Goal: Transaction & Acquisition: Purchase product/service

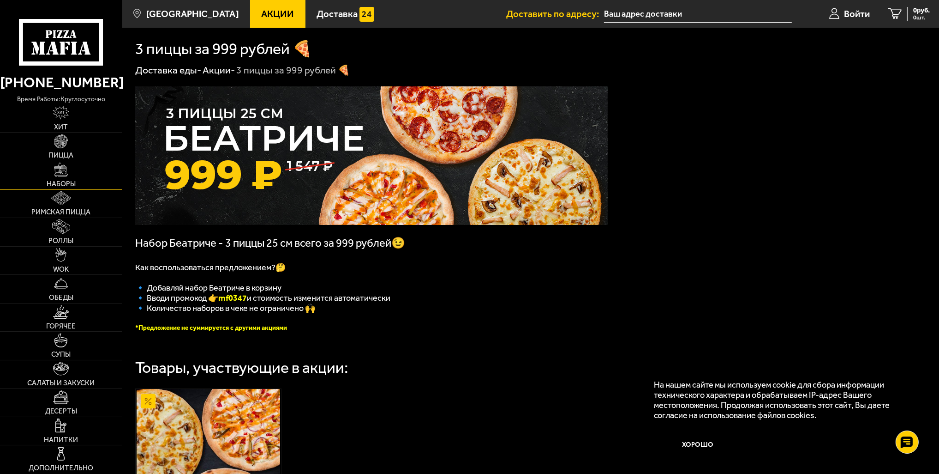
click at [61, 189] on link "Наборы" at bounding box center [61, 175] width 122 height 28
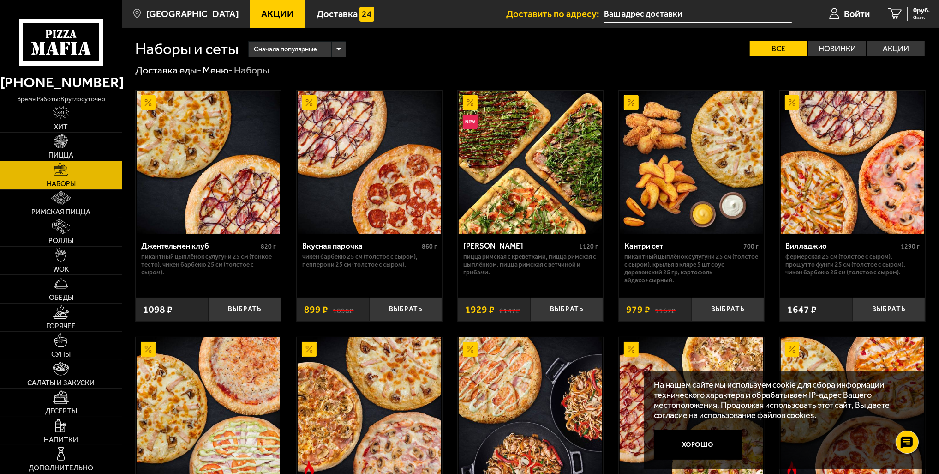
click at [266, 13] on span "Акции" at bounding box center [277, 13] width 33 height 9
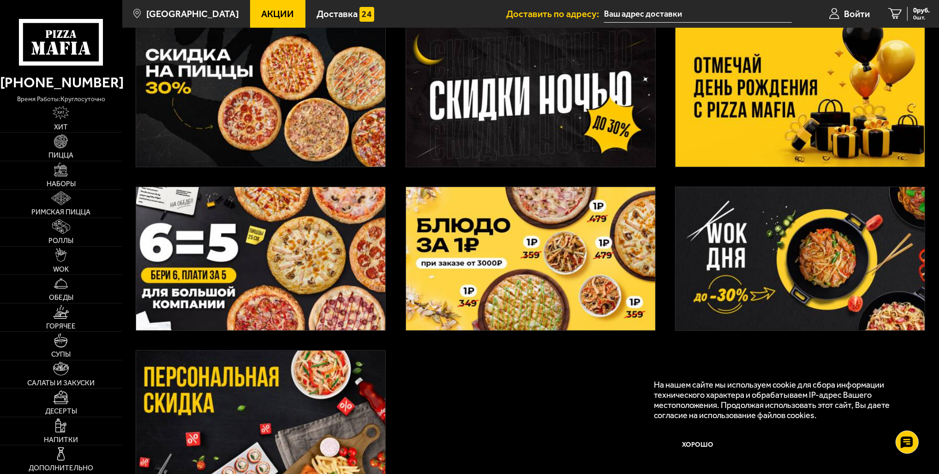
scroll to position [231, 0]
click at [308, 252] on img at bounding box center [260, 257] width 249 height 143
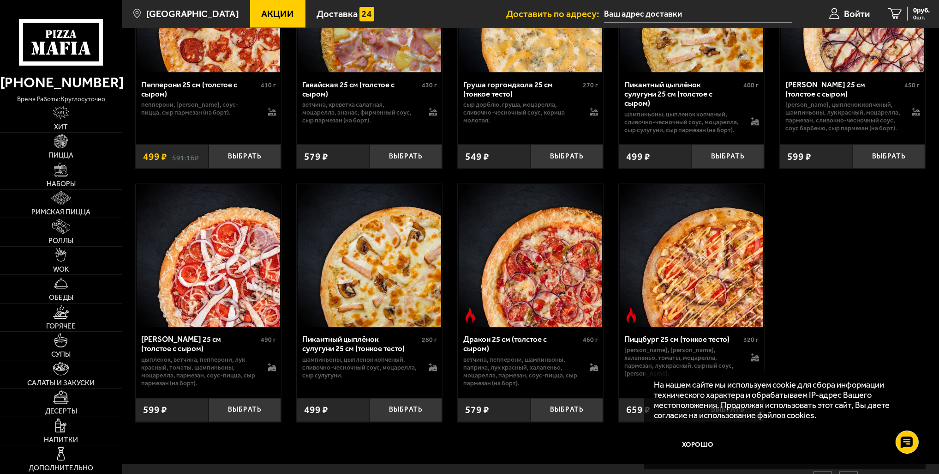
scroll to position [2128, 0]
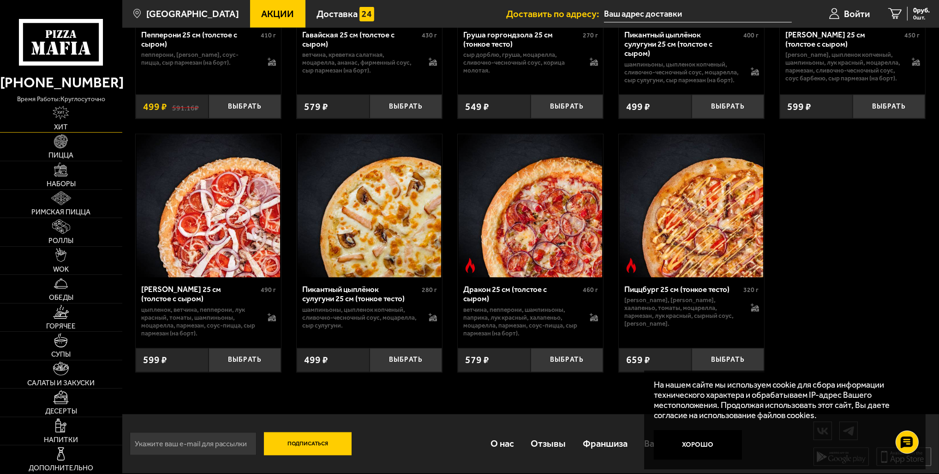
click at [65, 107] on img at bounding box center [61, 113] width 17 height 14
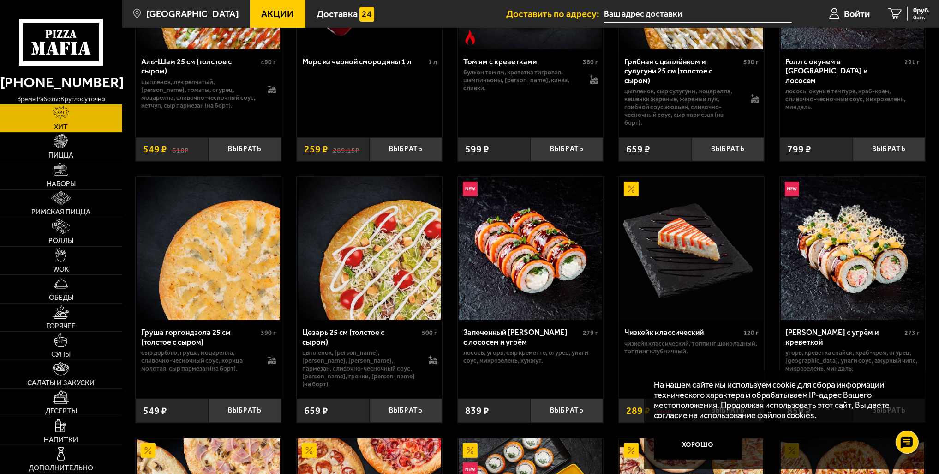
scroll to position [185, 0]
